Goal: Task Accomplishment & Management: Use online tool/utility

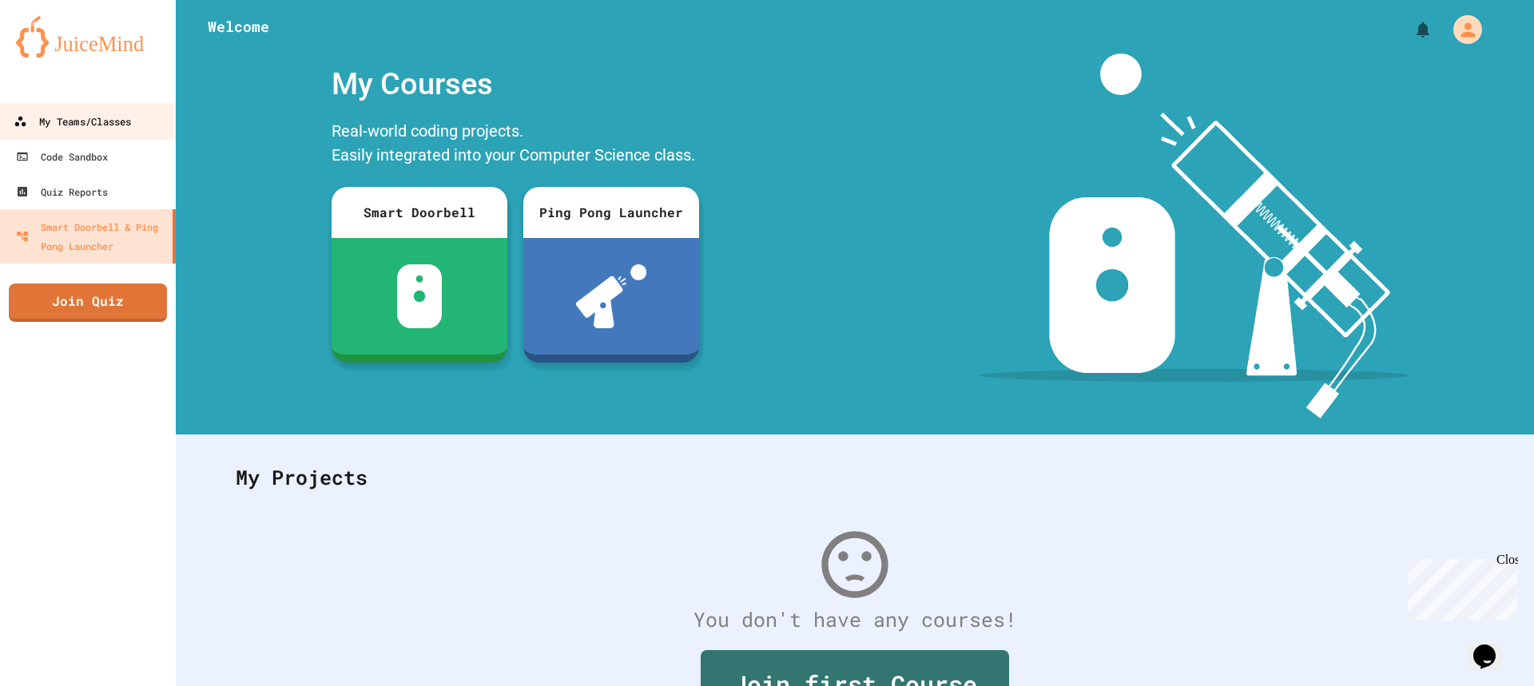
click at [131, 123] on div "My Teams/Classes" at bounding box center [72, 122] width 117 height 20
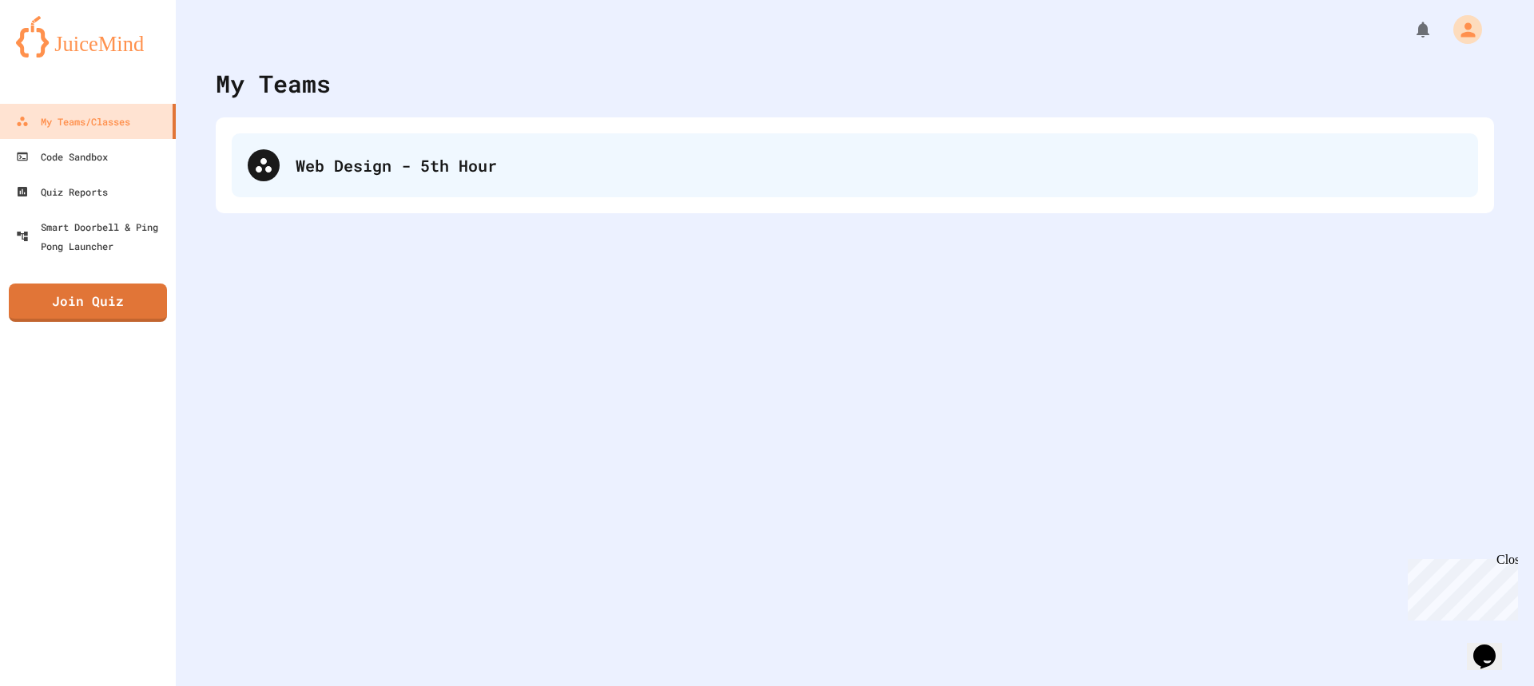
click at [429, 162] on div "Web Design - 5th Hour" at bounding box center [879, 165] width 1166 height 24
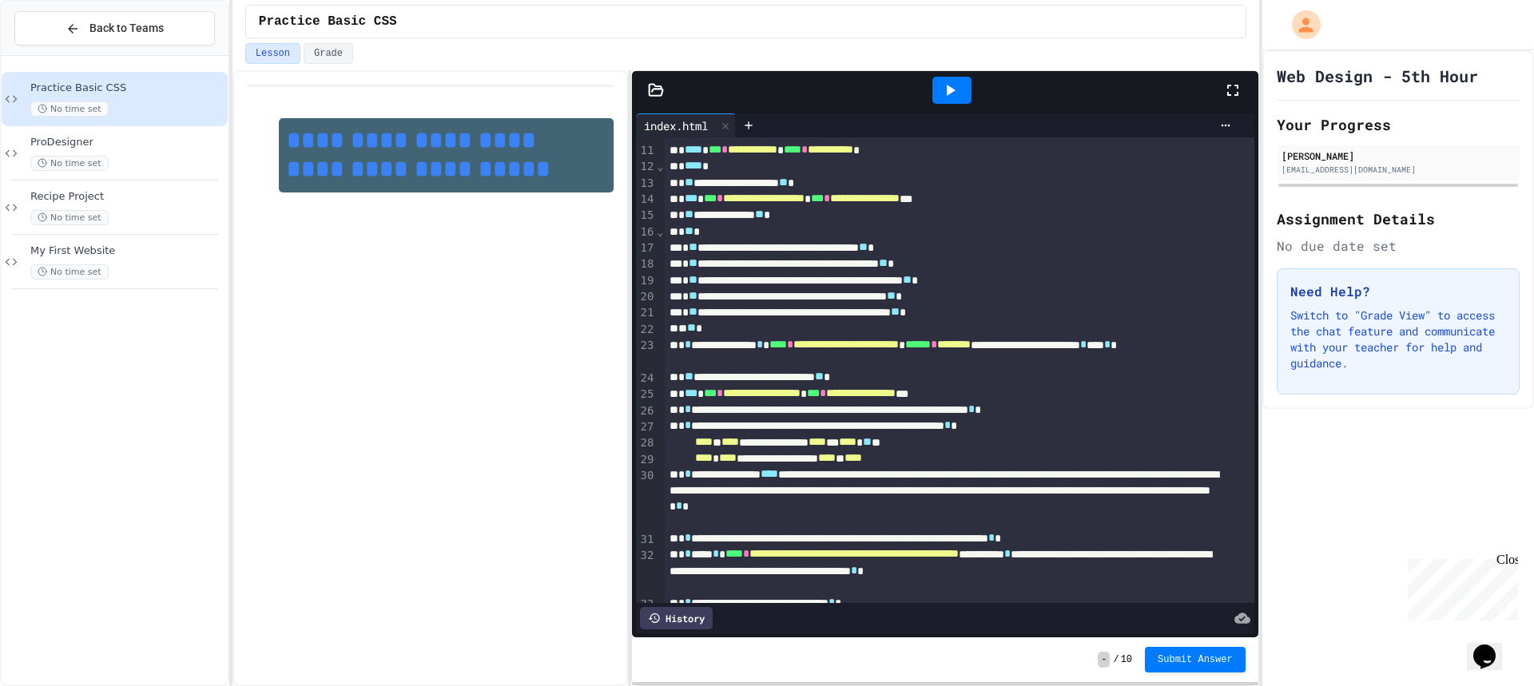
scroll to position [229, 0]
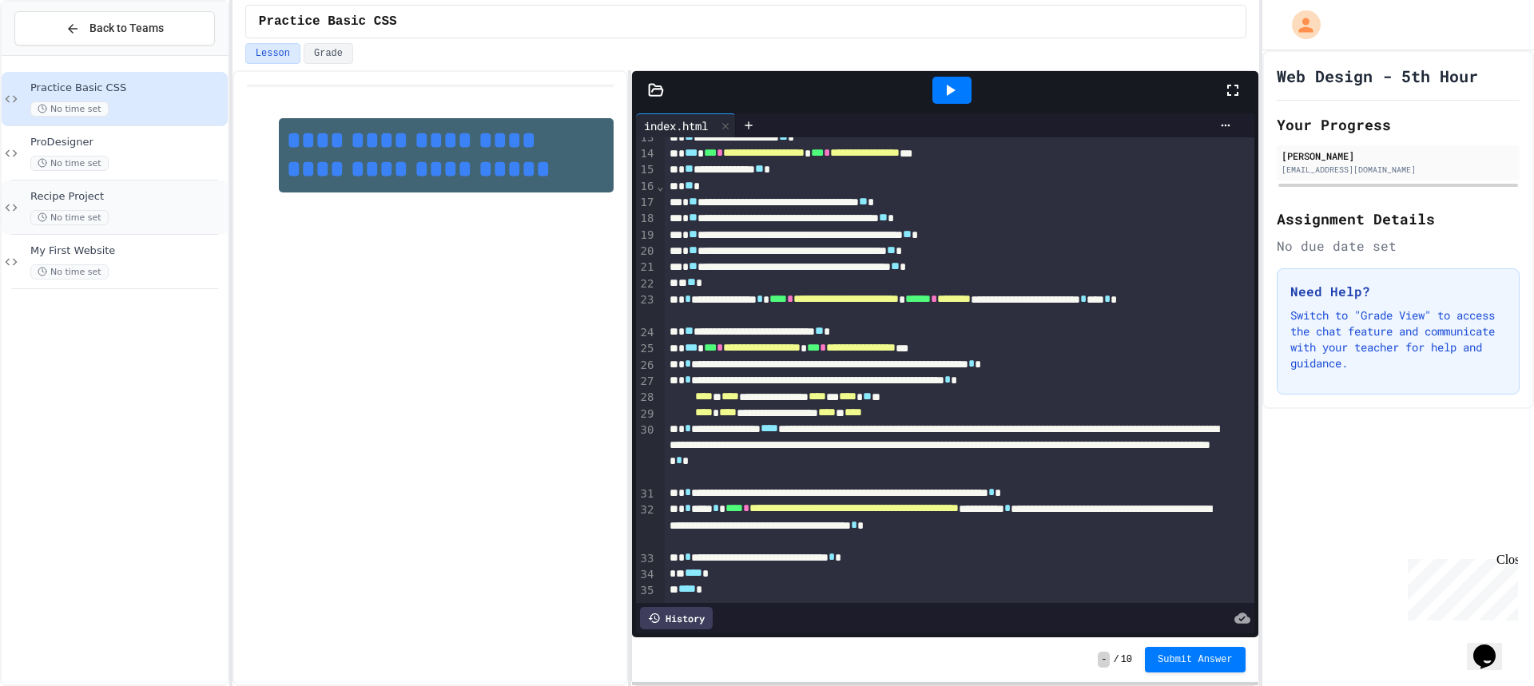
click at [205, 190] on span "Recipe Project" at bounding box center [127, 197] width 194 height 14
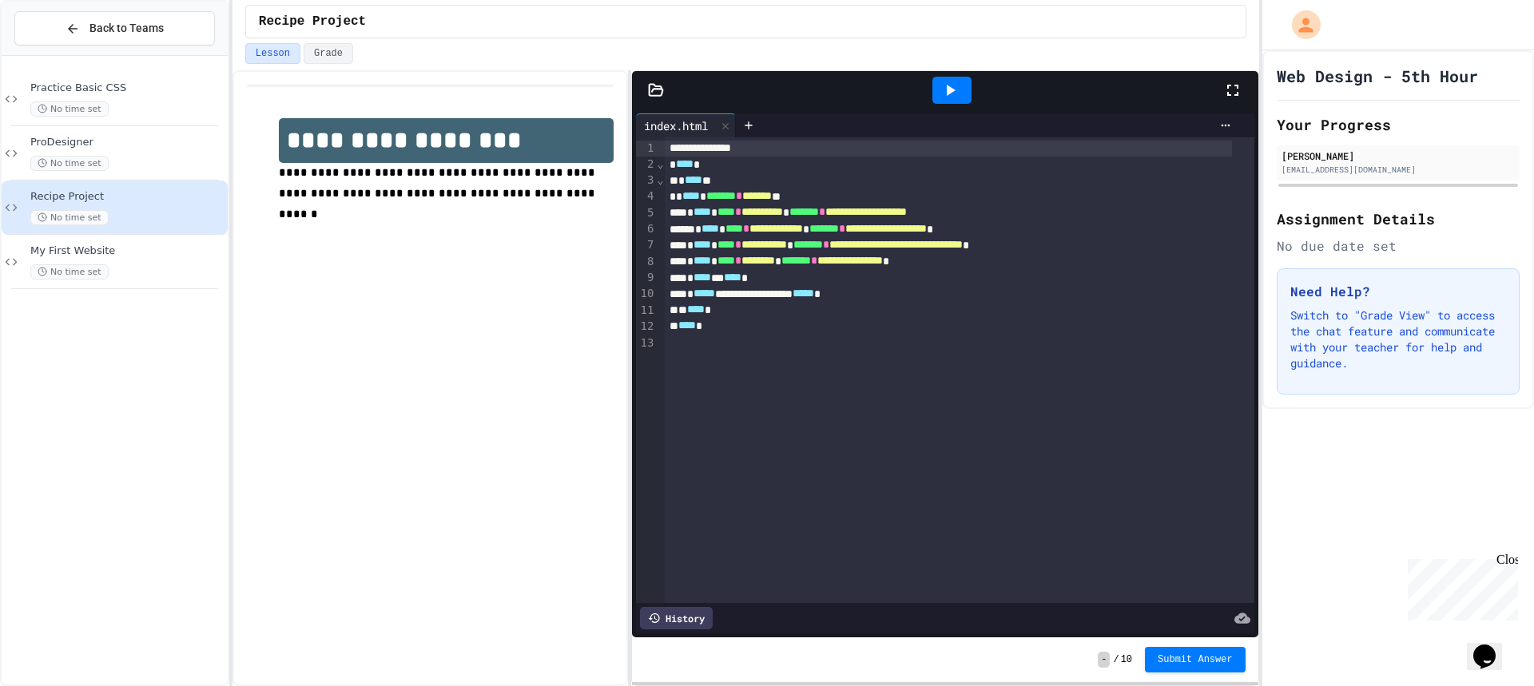
click at [944, 89] on icon at bounding box center [949, 90] width 19 height 19
click at [1332, 214] on div "**********" at bounding box center [767, 343] width 1534 height 686
drag, startPoint x: 112, startPoint y: 50, endPoint x: 124, endPoint y: 66, distance: 20.6
click at [124, 66] on div "Back to Teams Practice Basic CSS No time set ProDesigner No time set Recipe Pro…" at bounding box center [114, 343] width 229 height 686
drag, startPoint x: 158, startPoint y: 101, endPoint x: 164, endPoint y: 107, distance: 8.5
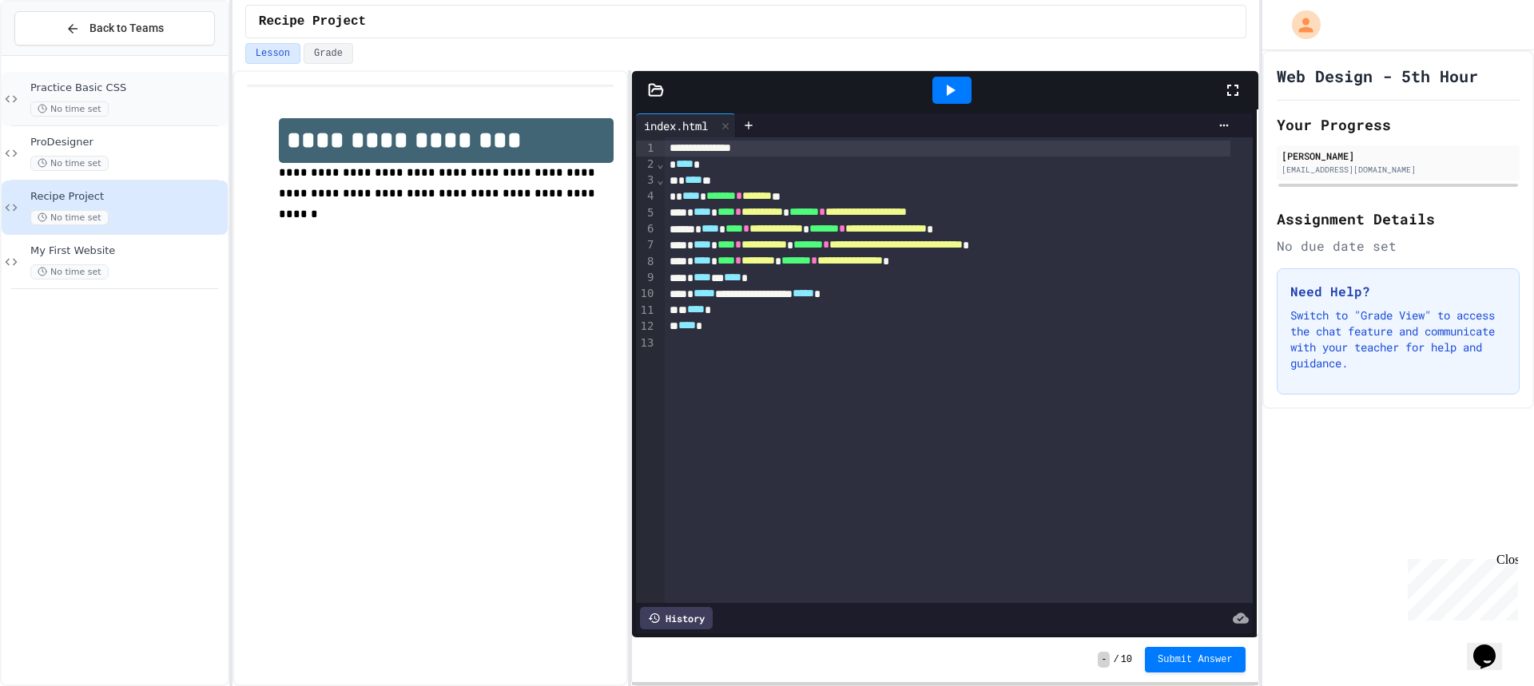
click at [164, 107] on div "No time set" at bounding box center [127, 108] width 194 height 15
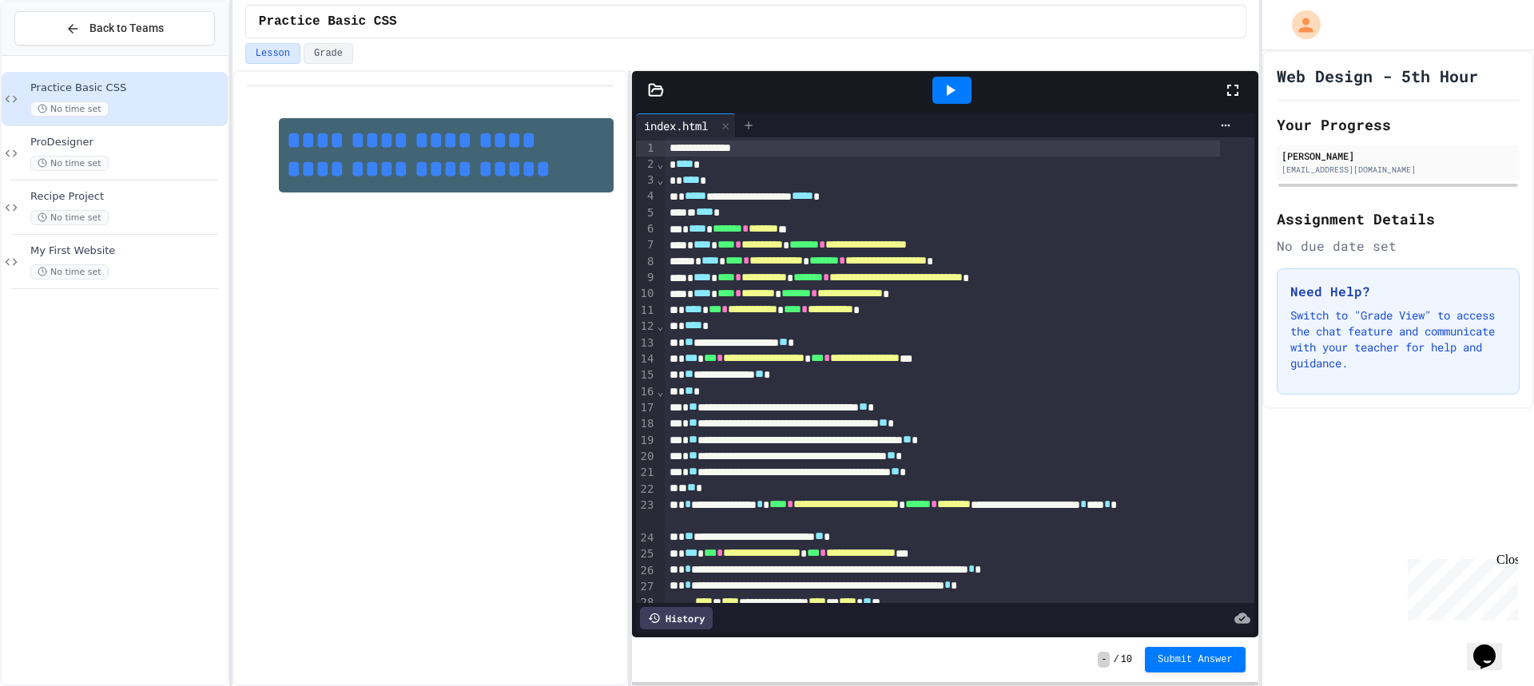
click at [761, 133] on div at bounding box center [749, 125] width 26 height 24
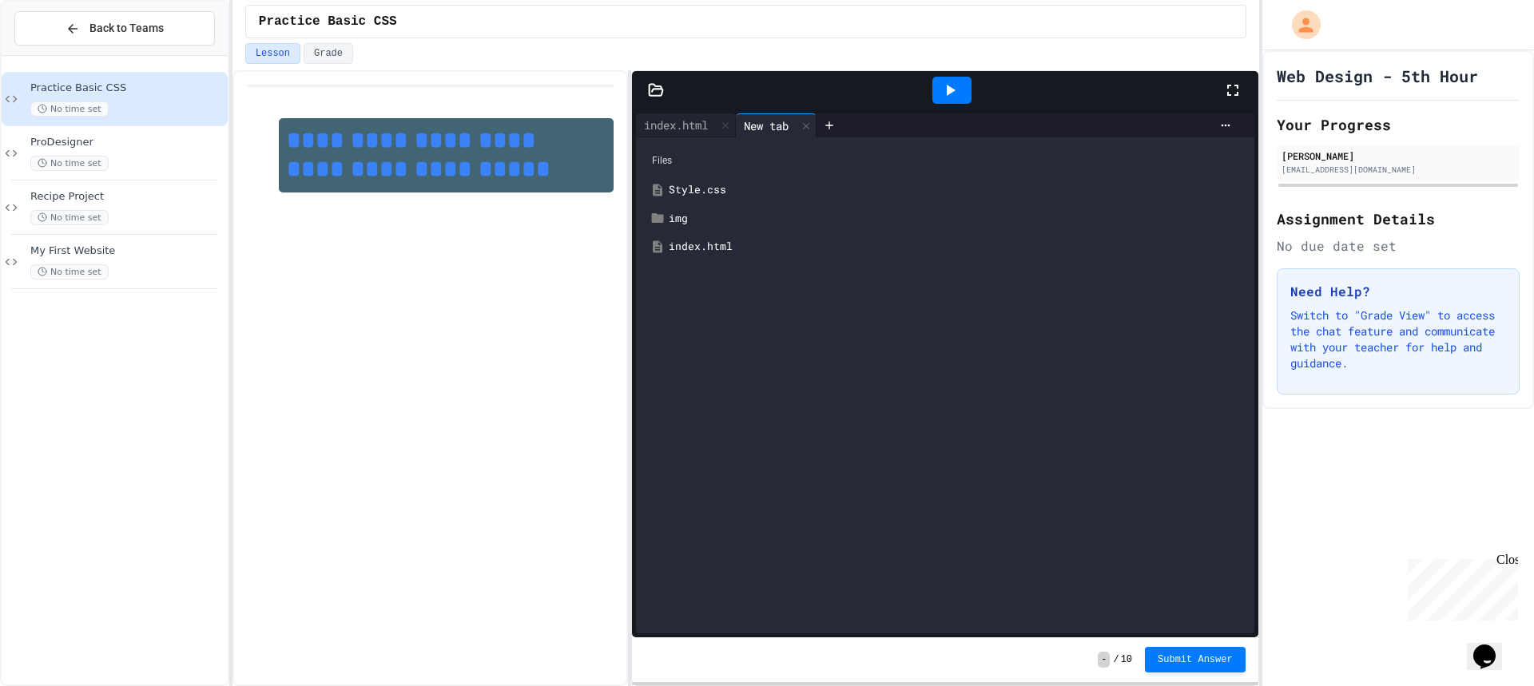
click at [704, 190] on div "Style.css" at bounding box center [956, 190] width 575 height 16
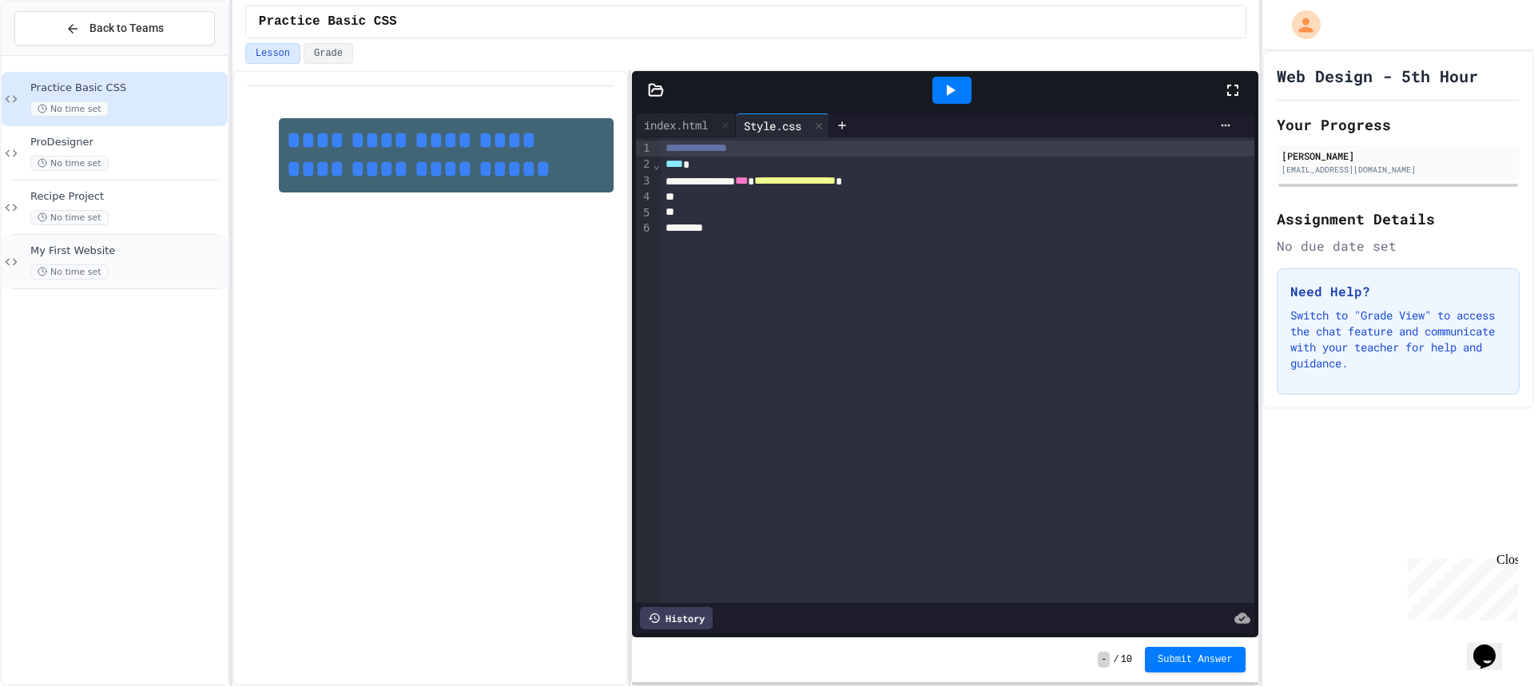
click at [173, 265] on div "No time set" at bounding box center [127, 271] width 194 height 15
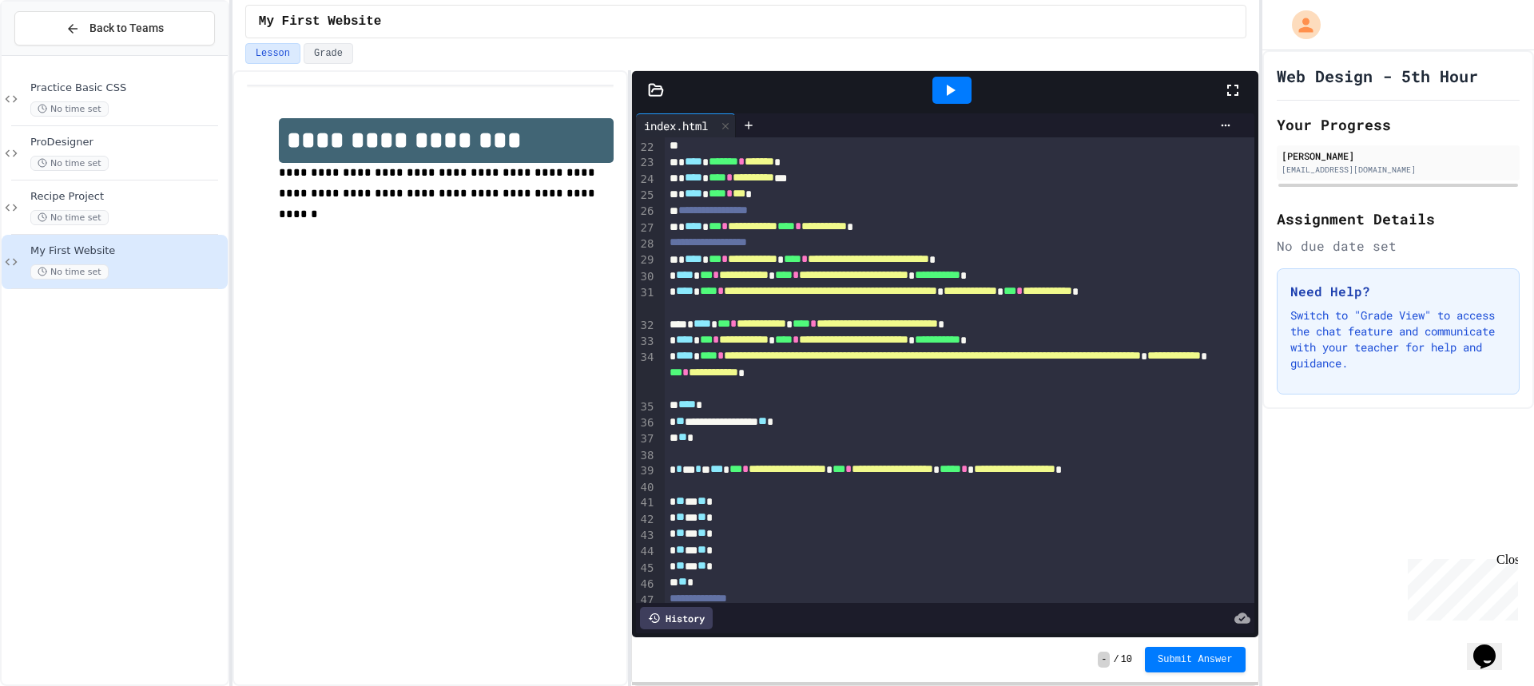
scroll to position [549, 0]
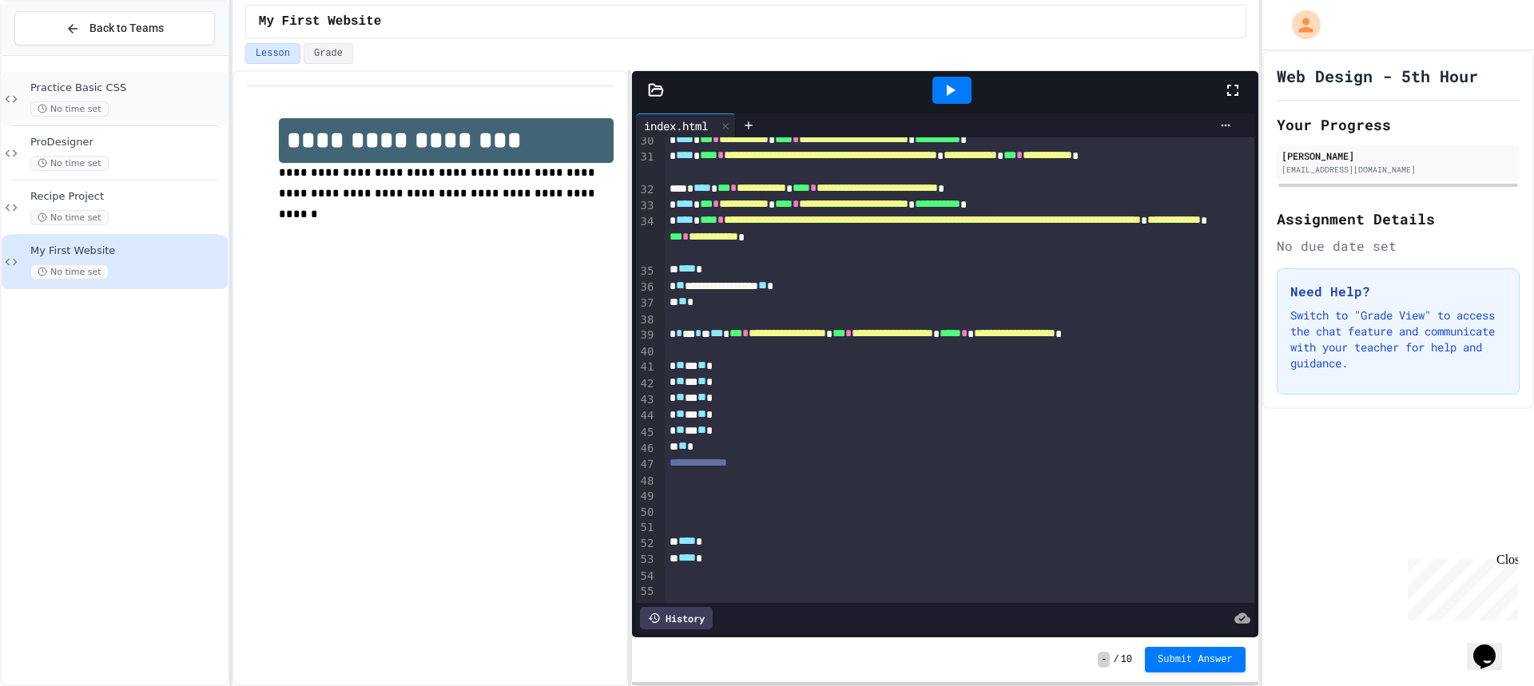
click at [182, 104] on div "No time set" at bounding box center [127, 108] width 194 height 15
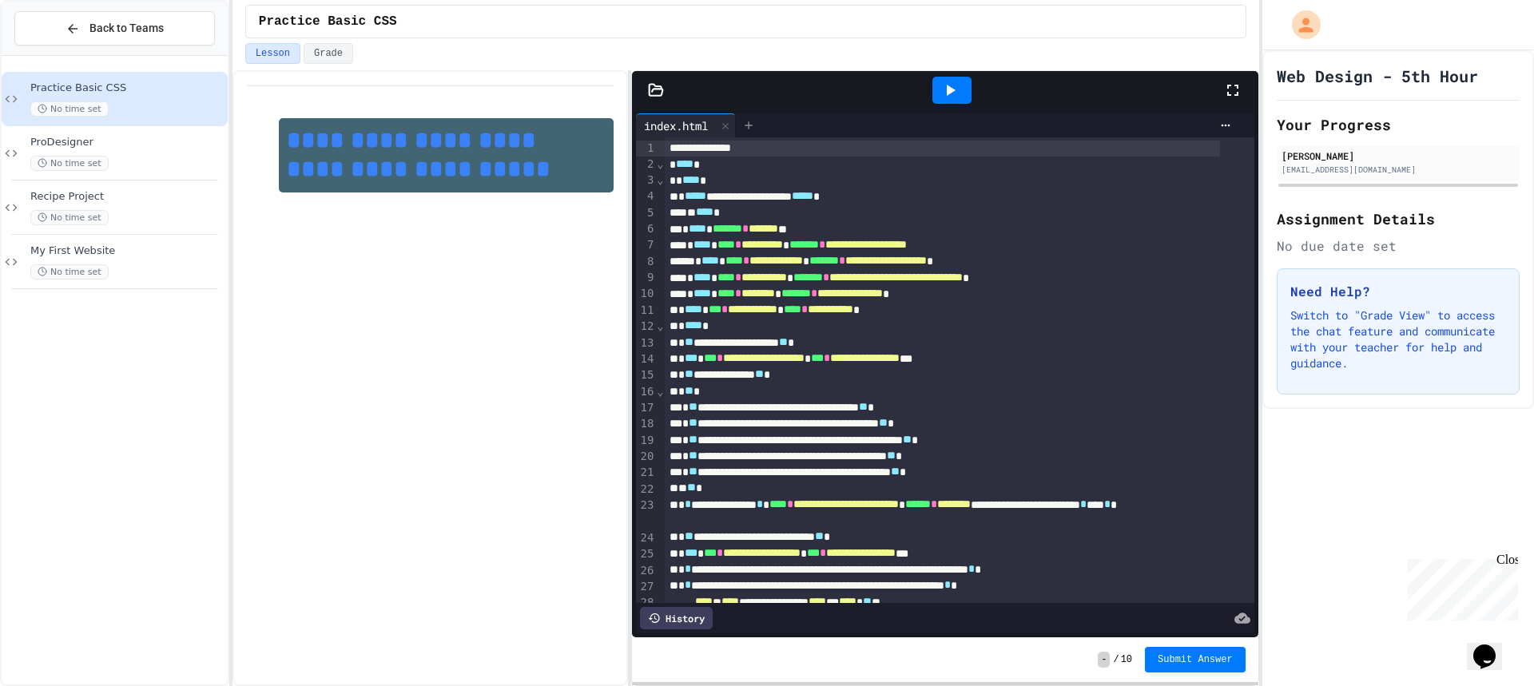
click at [755, 128] on icon at bounding box center [748, 125] width 13 height 13
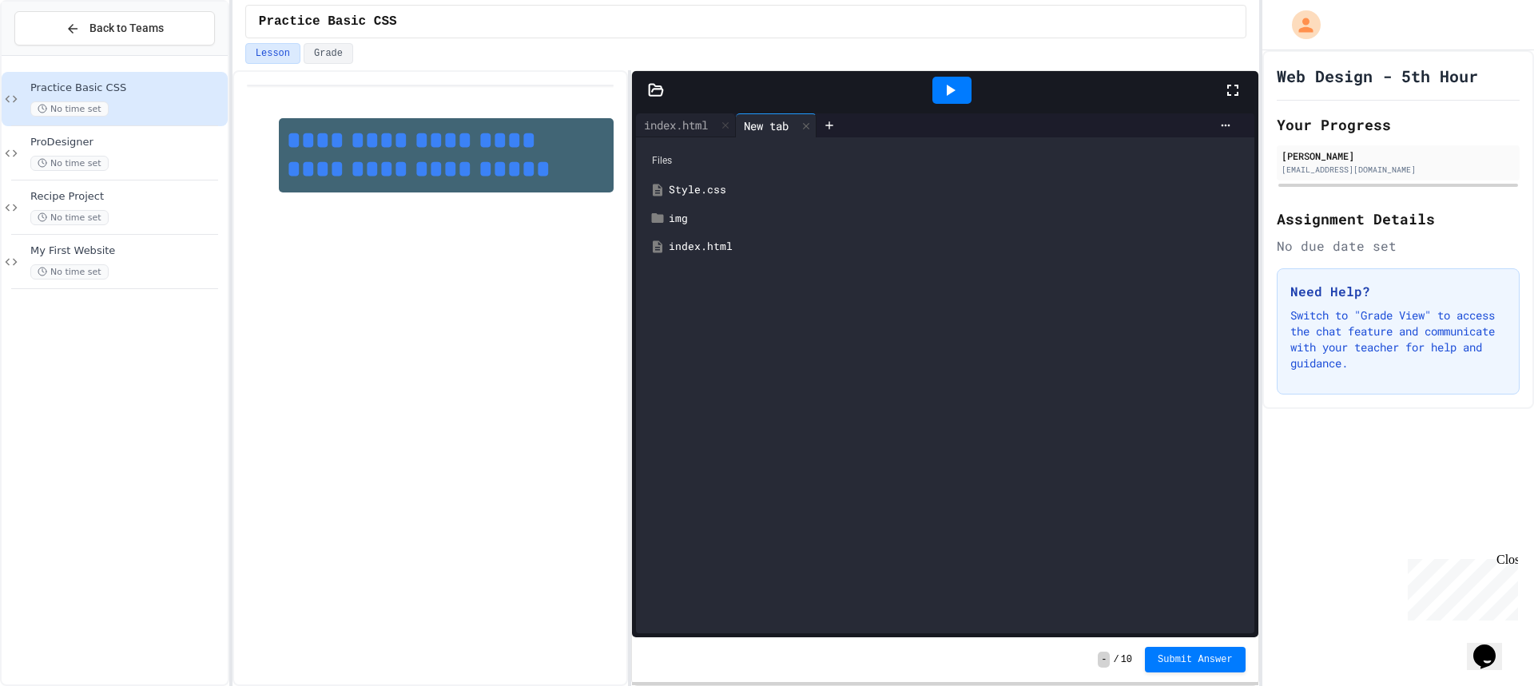
click at [702, 193] on div "Style.css" at bounding box center [956, 190] width 575 height 16
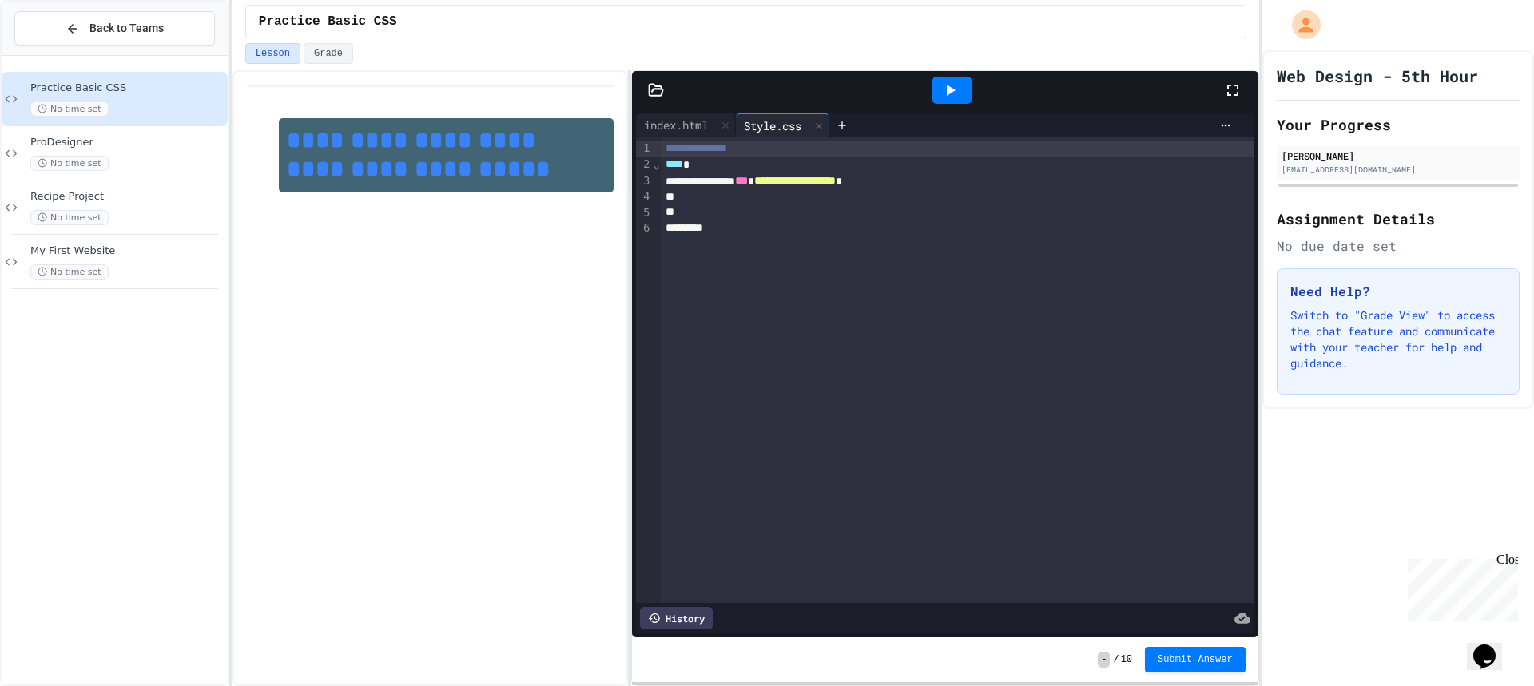
click at [967, 88] on div at bounding box center [951, 90] width 39 height 27
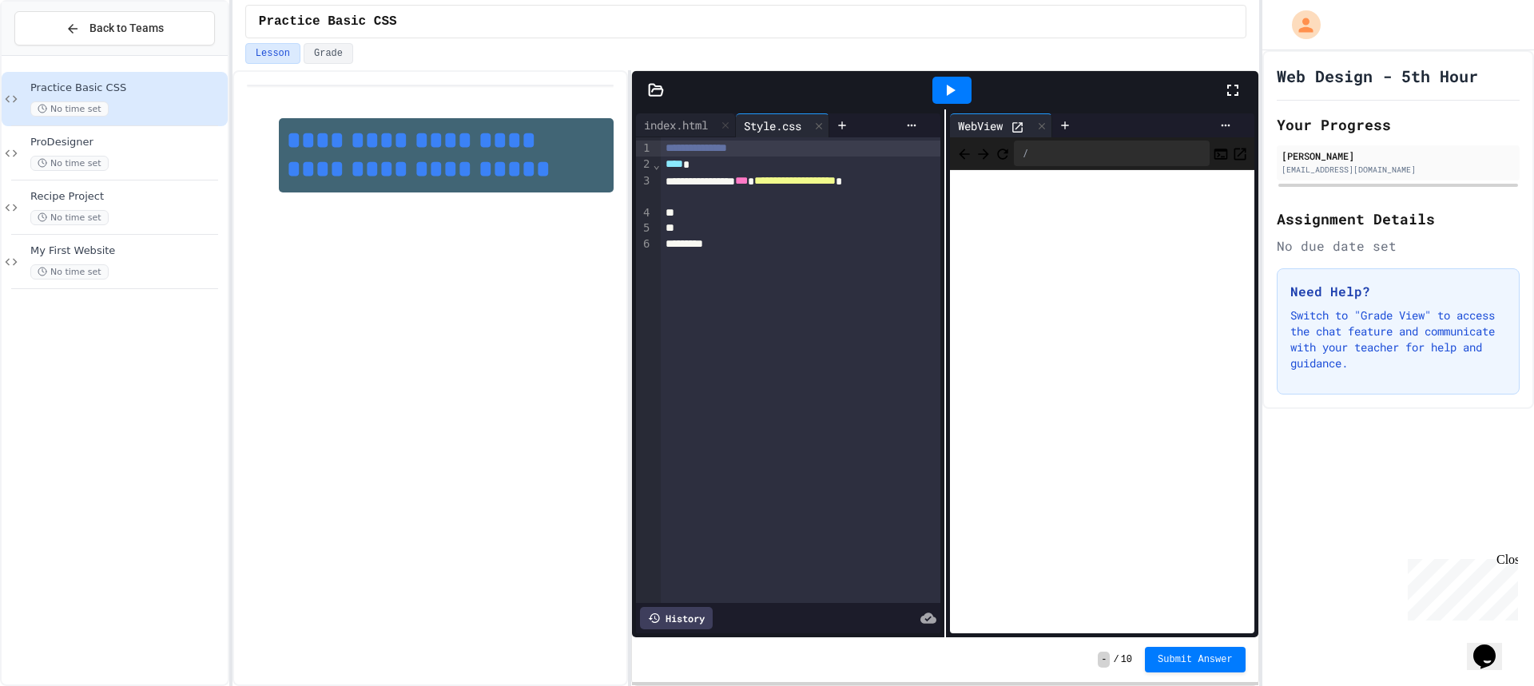
click at [949, 89] on icon at bounding box center [951, 90] width 9 height 11
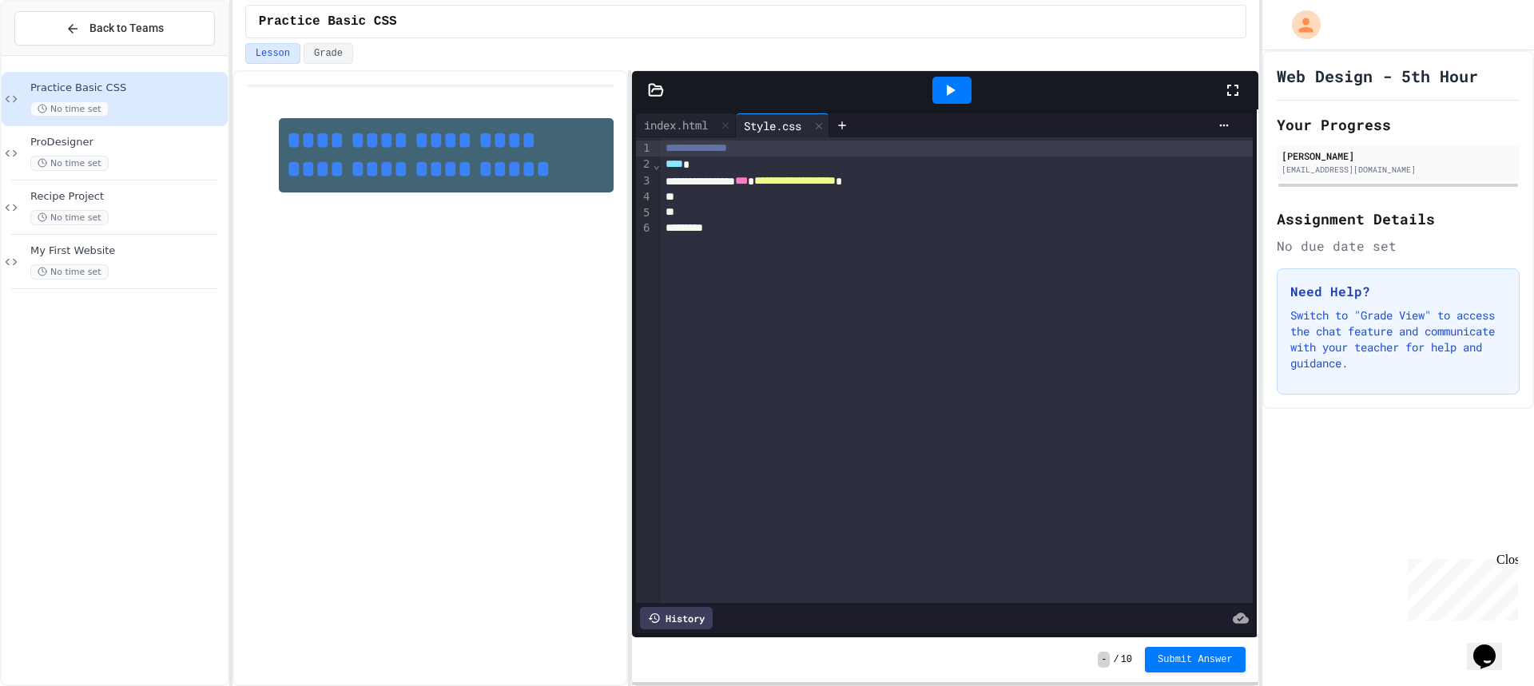
click at [1314, 268] on div "**********" at bounding box center [767, 343] width 1534 height 686
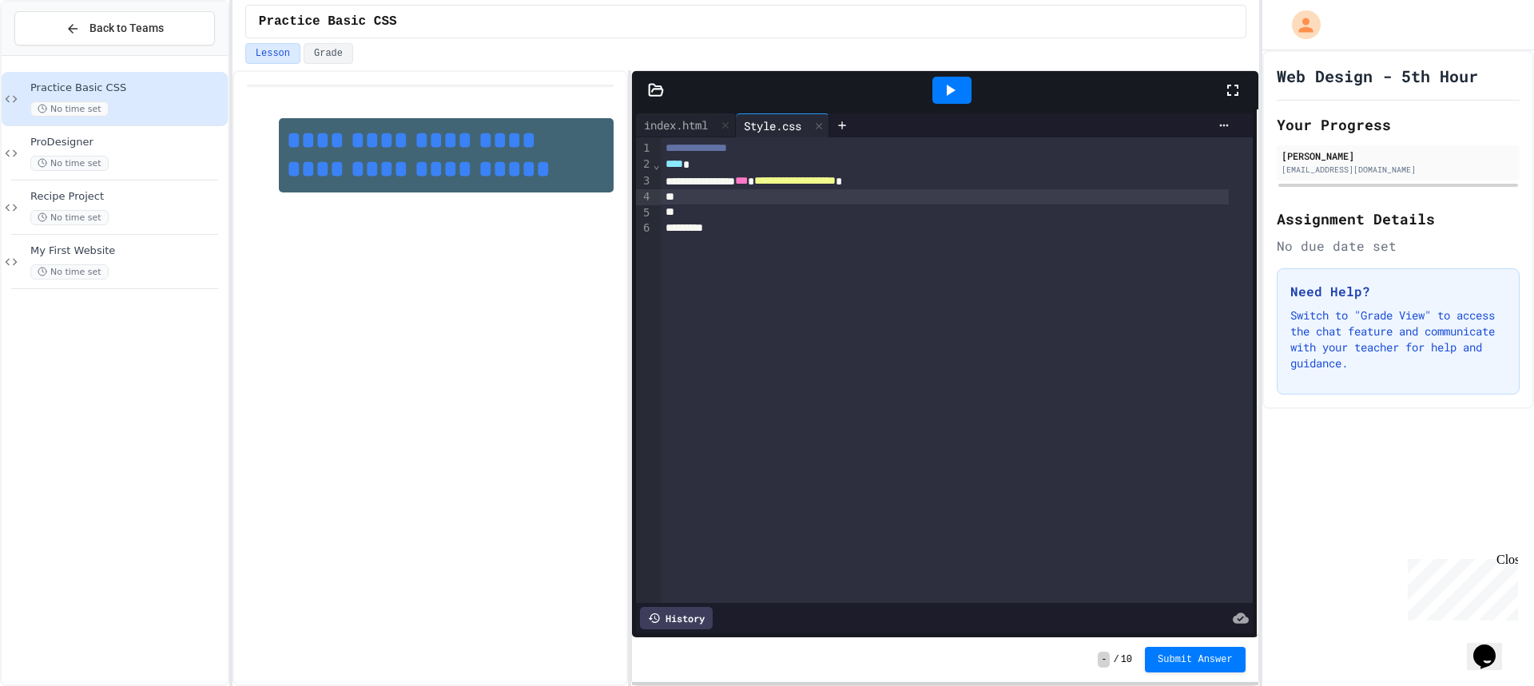
drag, startPoint x: 709, startPoint y: 196, endPoint x: 709, endPoint y: 206, distance: 10.4
click at [709, 204] on div at bounding box center [945, 197] width 568 height 16
click at [205, 151] on div "ProDesigner No time set" at bounding box center [127, 153] width 194 height 35
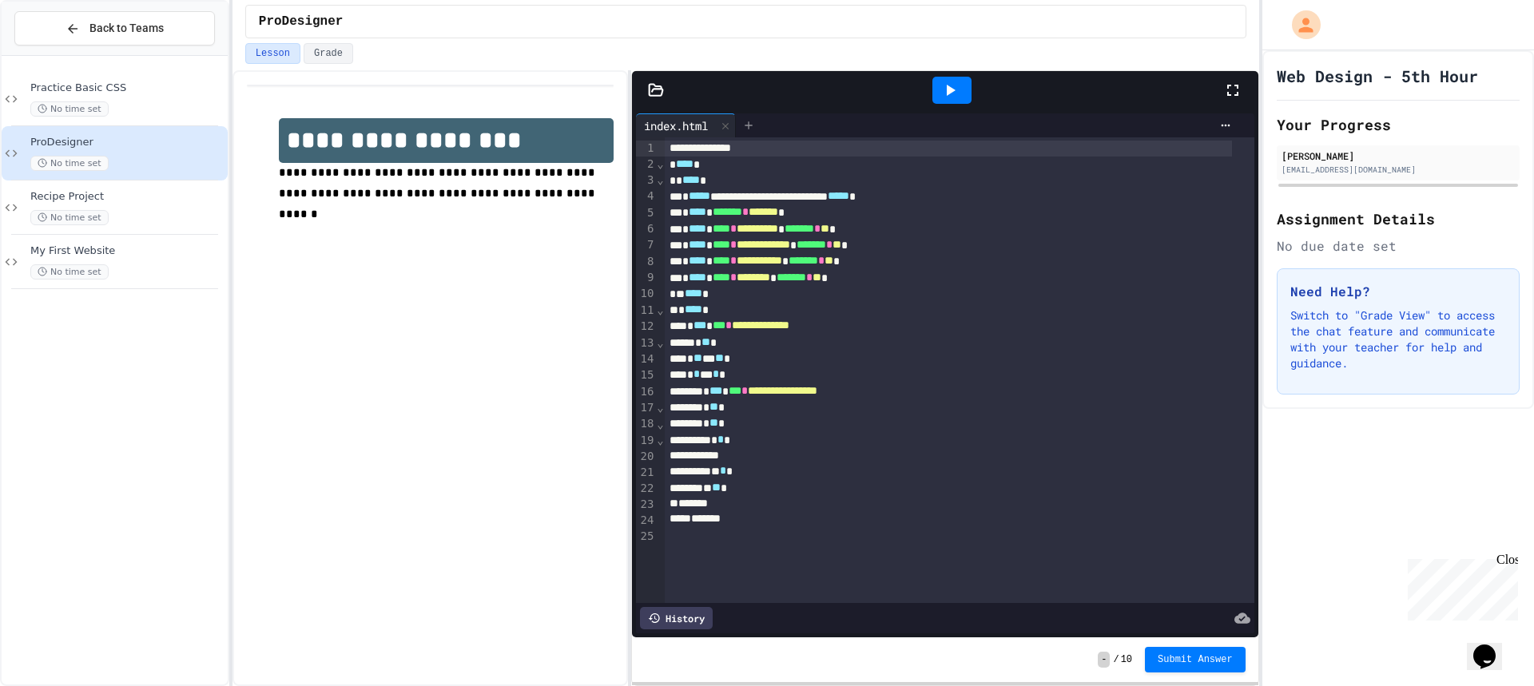
click at [749, 127] on icon at bounding box center [748, 125] width 13 height 13
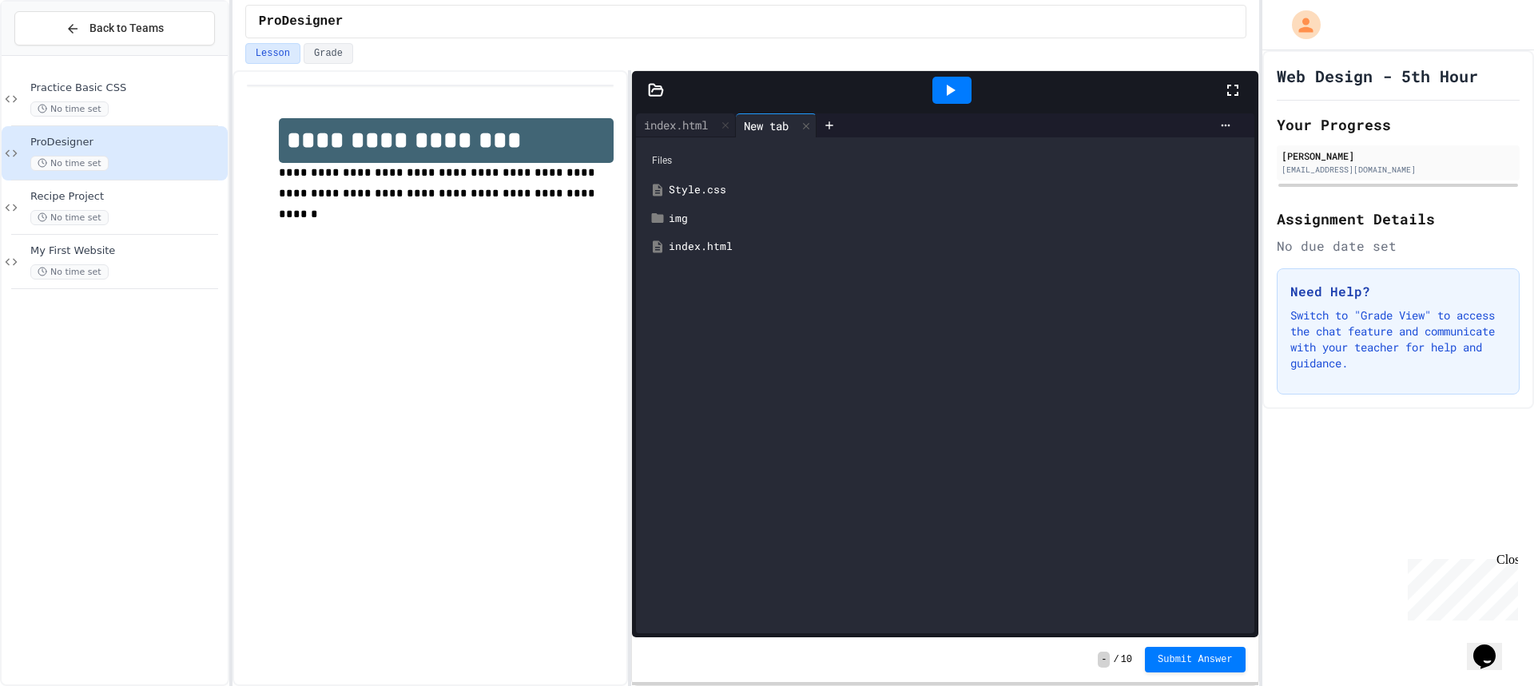
click at [713, 183] on div "Style.css" at bounding box center [956, 190] width 575 height 16
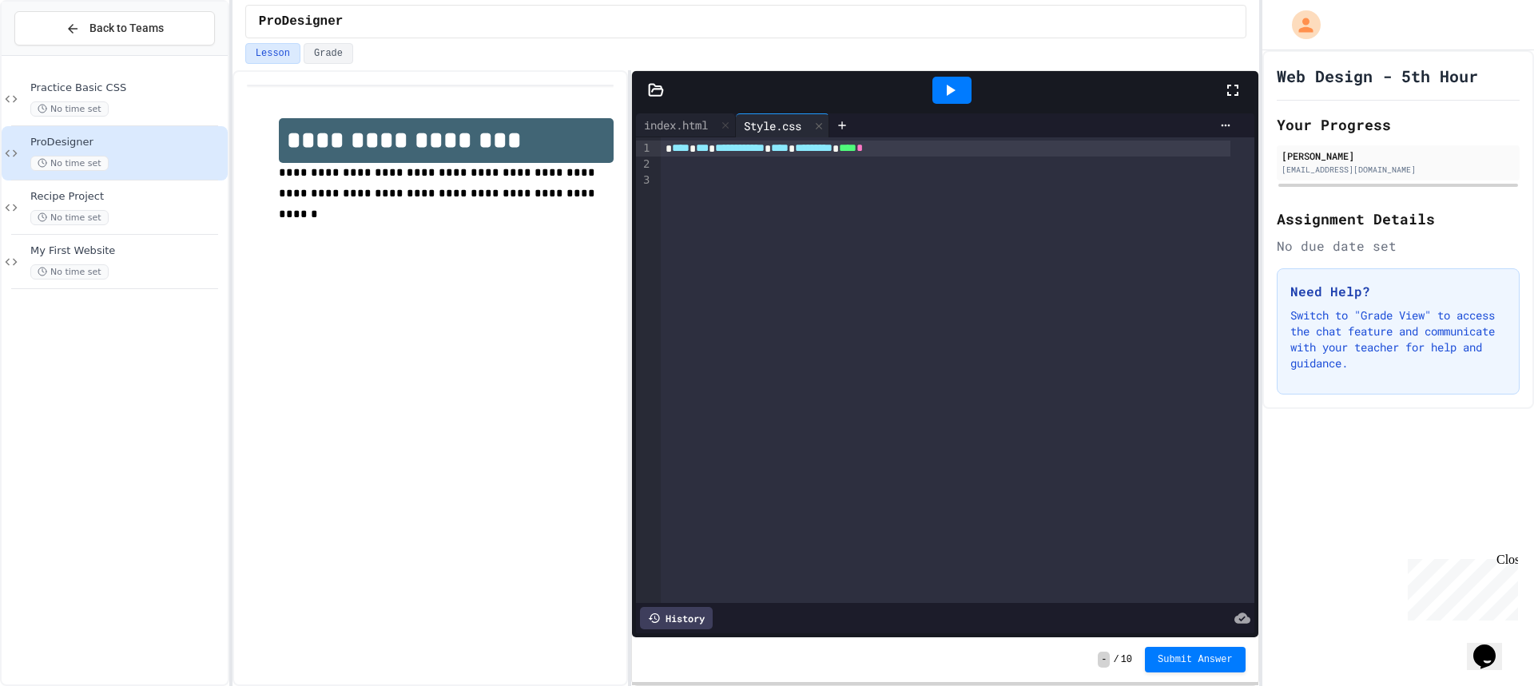
click at [945, 85] on icon at bounding box center [949, 90] width 19 height 19
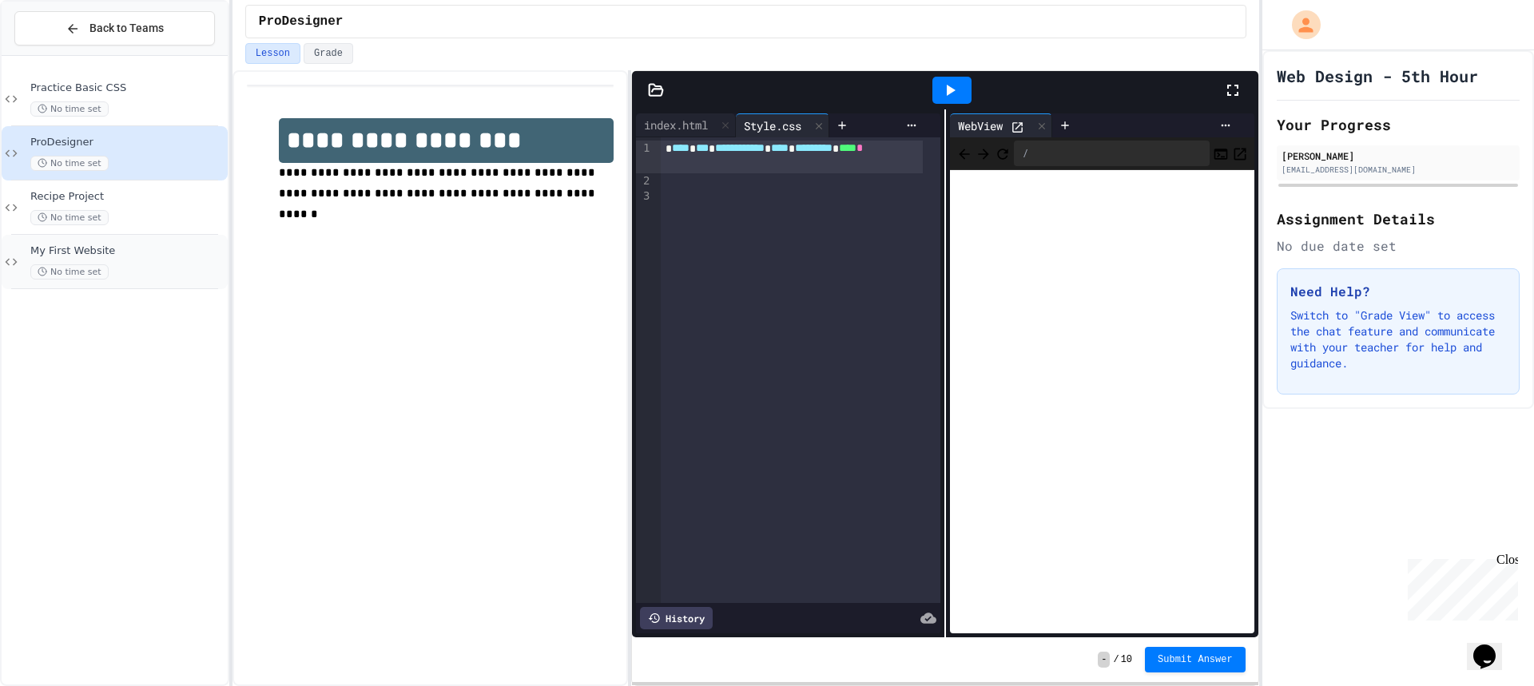
click at [127, 281] on div "My First Website No time set" at bounding box center [115, 262] width 226 height 54
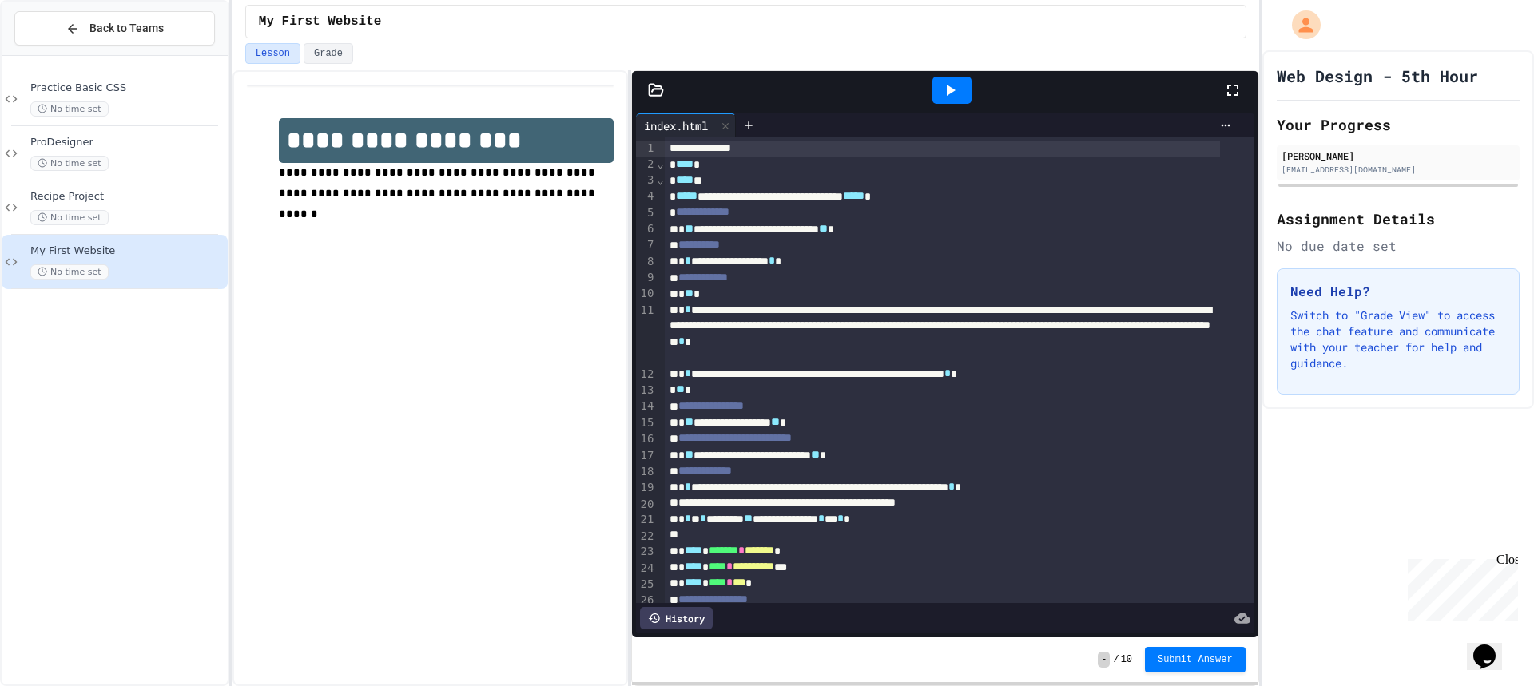
scroll to position [240, 0]
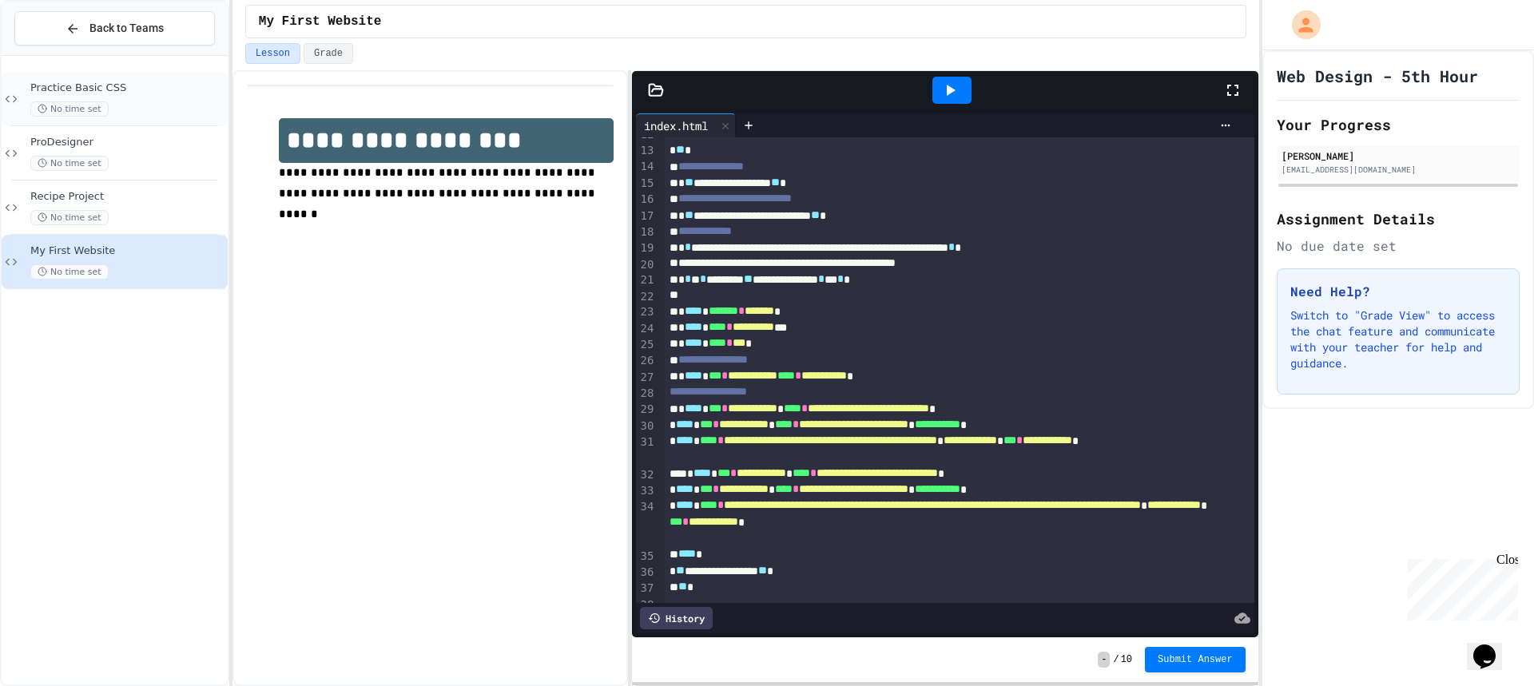
click at [85, 93] on span "Practice Basic CSS" at bounding box center [127, 88] width 194 height 14
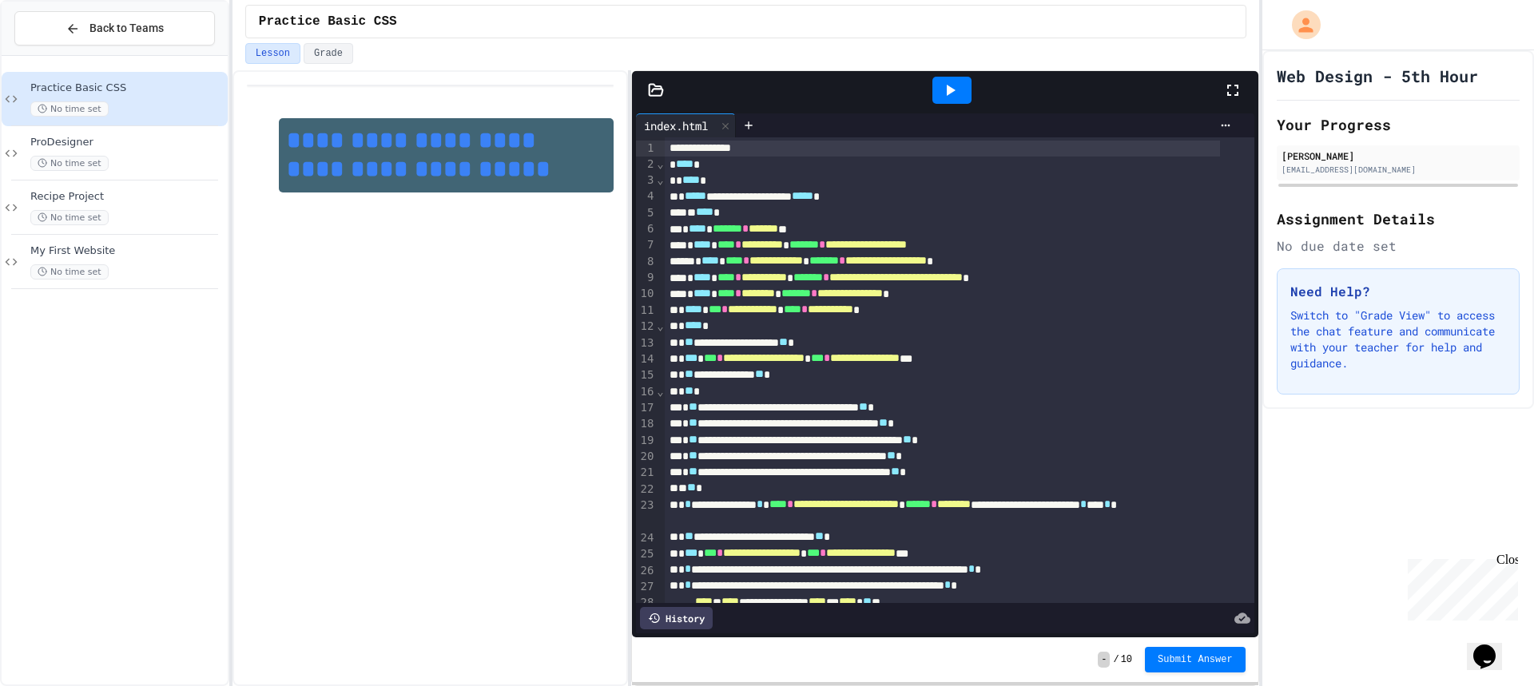
click at [483, 172] on h1 "**********" at bounding box center [447, 155] width 336 height 74
click at [440, 141] on link "**********" at bounding box center [419, 155] width 264 height 52
click at [137, 165] on div "No time set" at bounding box center [127, 163] width 194 height 15
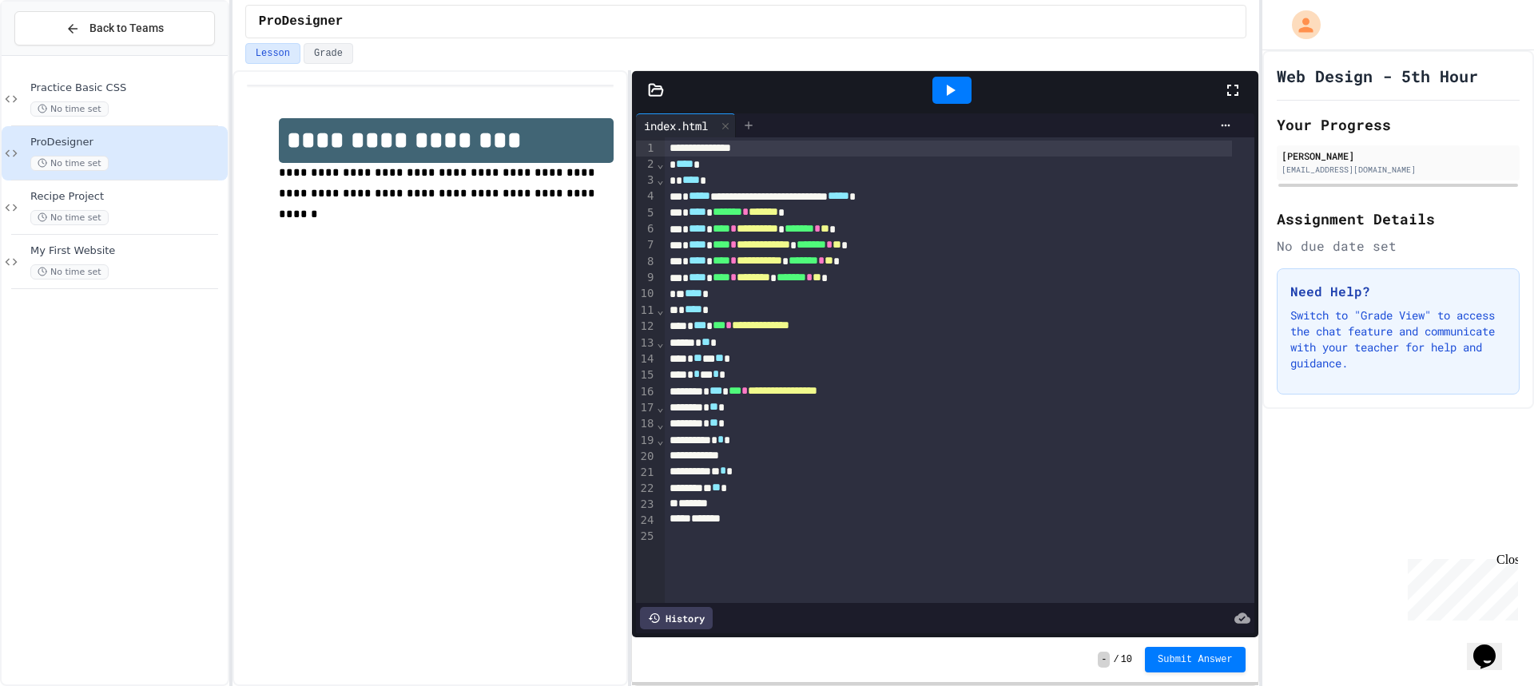
click at [753, 125] on icon at bounding box center [748, 125] width 13 height 13
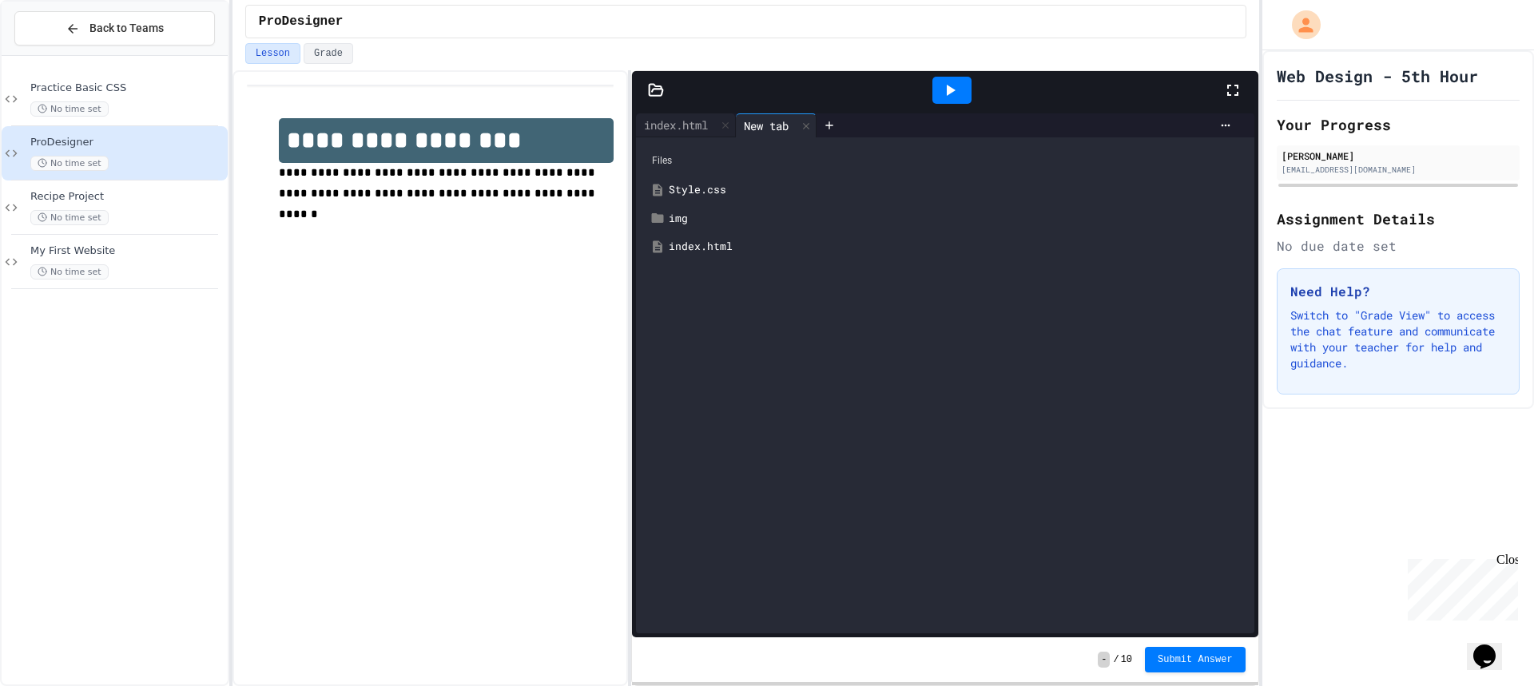
click at [717, 182] on div "Style.css" at bounding box center [956, 190] width 575 height 16
